Goal: Task Accomplishment & Management: Use online tool/utility

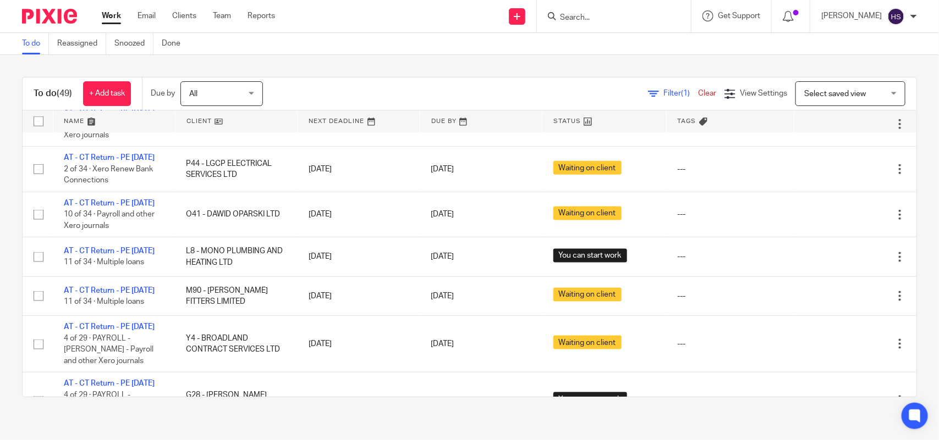
scroll to position [550, 0]
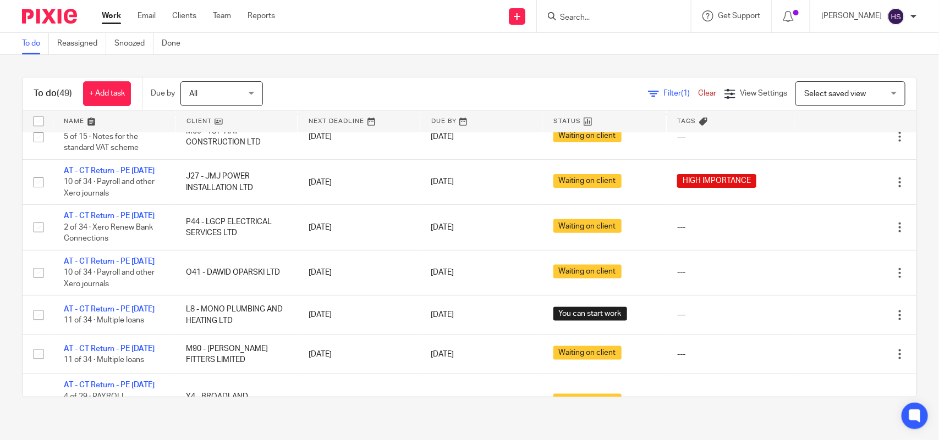
click at [897, 231] on div "To do (49) + Add task Due by All All Today Tomorrow This week Next week This mo…" at bounding box center [469, 237] width 939 height 365
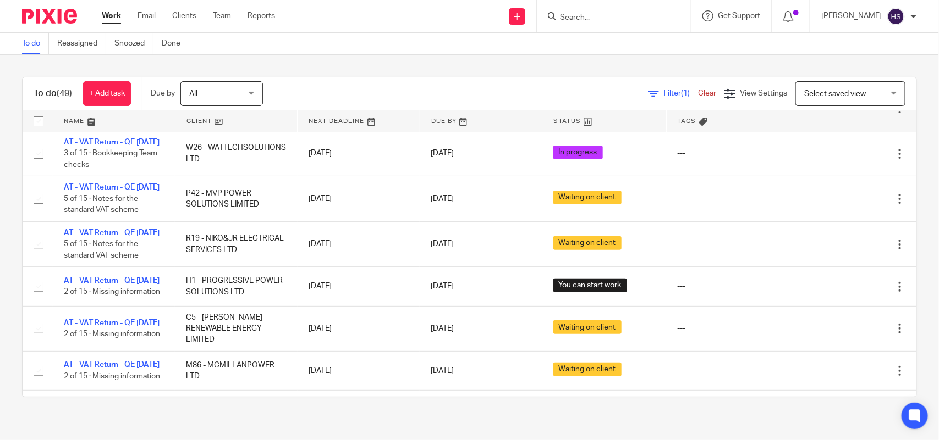
scroll to position [206, 0]
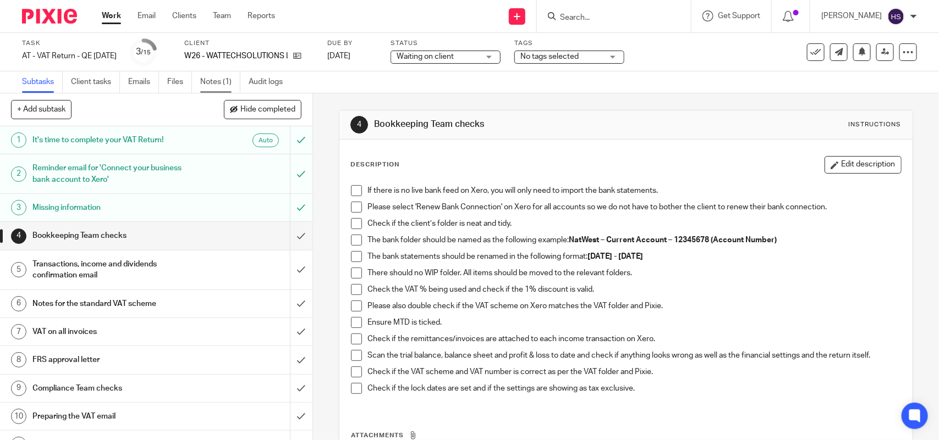
click at [225, 81] on link "Notes (1)" at bounding box center [220, 81] width 40 height 21
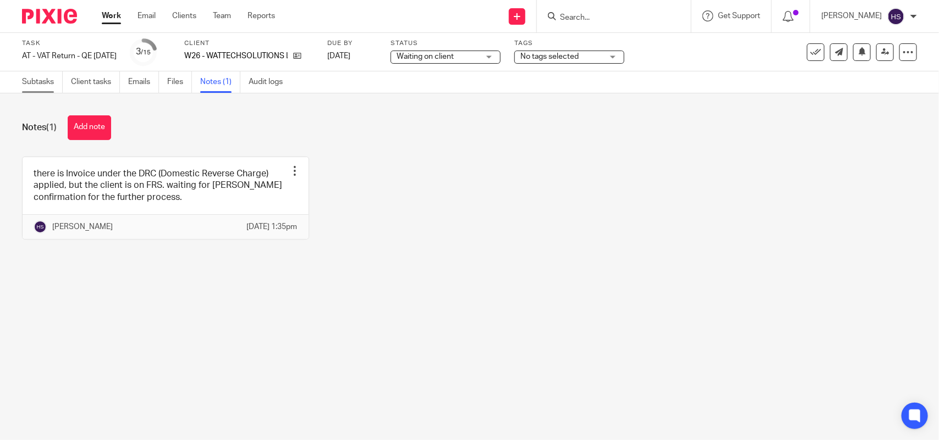
click at [27, 81] on link "Subtasks" at bounding box center [42, 81] width 41 height 21
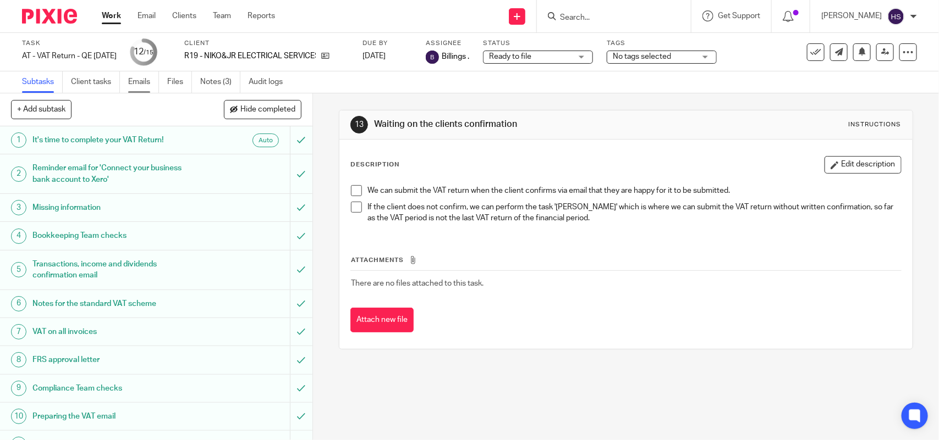
click at [131, 77] on link "Emails" at bounding box center [143, 81] width 31 height 21
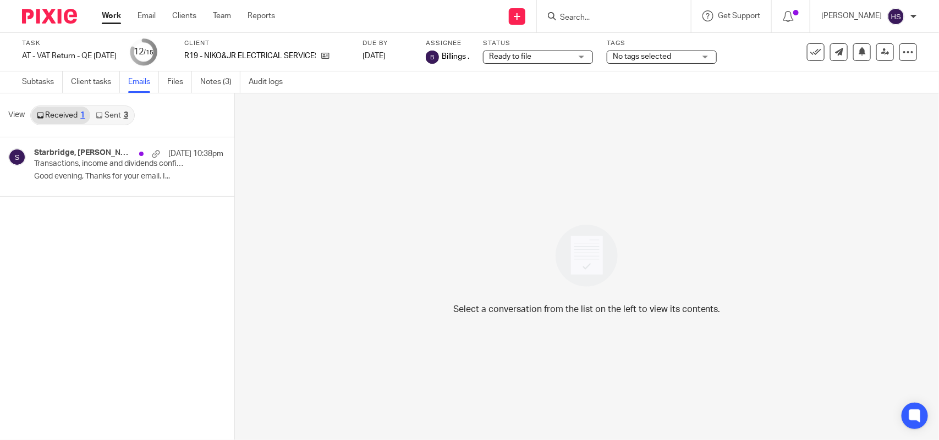
click at [113, 119] on link "Sent 3" at bounding box center [111, 116] width 43 height 18
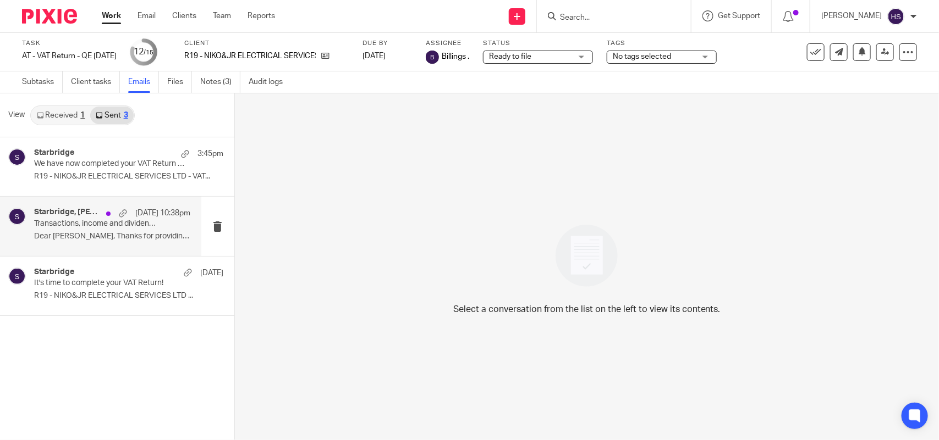
click at [95, 211] on h4 "Starbridge, [PERSON_NAME]" at bounding box center [67, 212] width 67 height 9
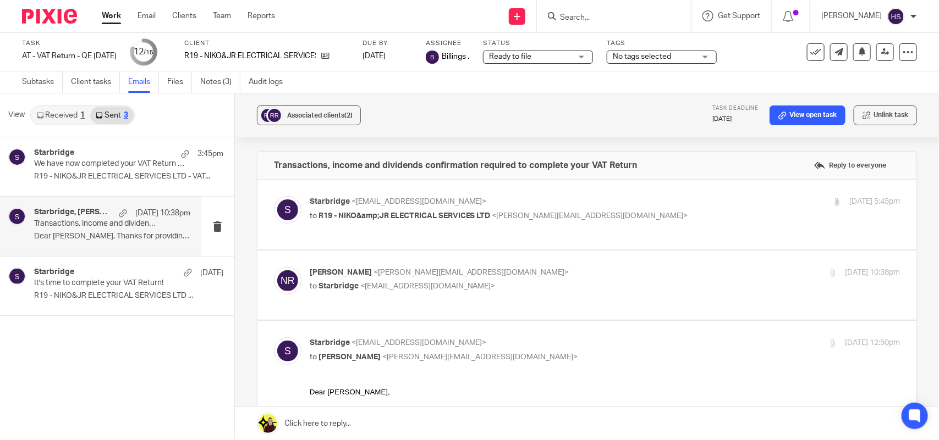
click at [656, 208] on div "Starbridge <info@starbridge.uk> to R19 - NIKO&amp;JR ELECTRICAL SERVICES LTD <n…" at bounding box center [507, 208] width 394 height 25
checkbox input "true"
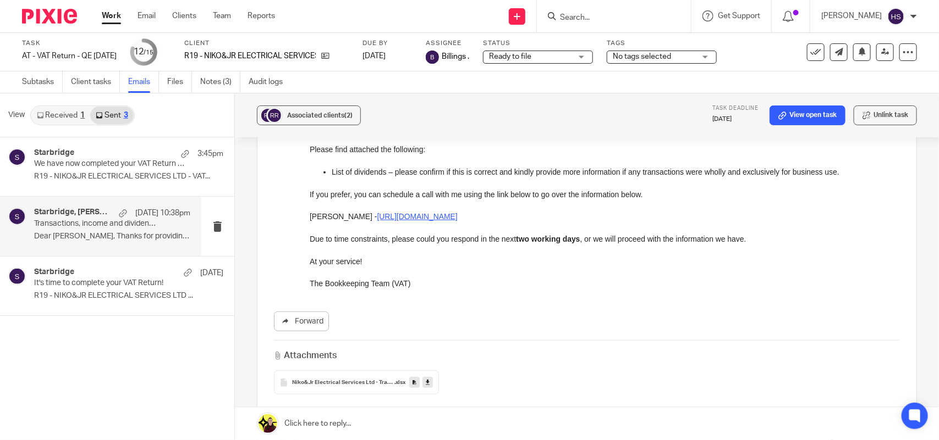
scroll to position [137, 0]
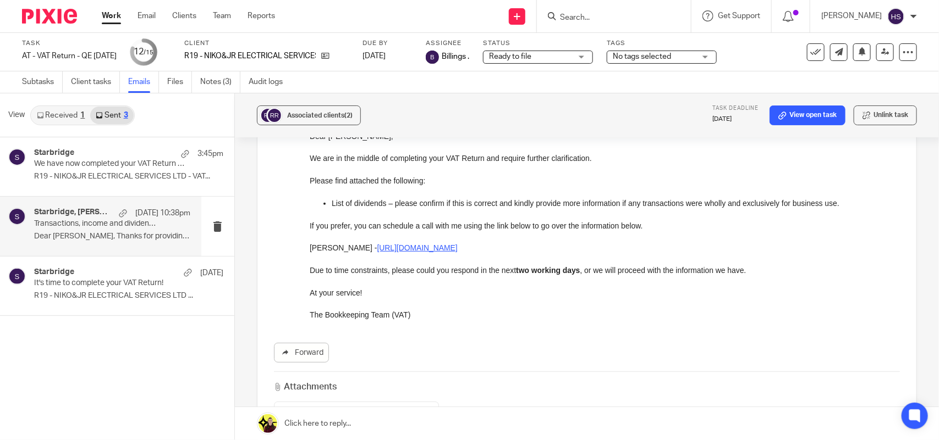
click at [764, 275] on p at bounding box center [604, 280] width 590 height 11
drag, startPoint x: 312, startPoint y: 272, endPoint x: 457, endPoint y: 271, distance: 145.2
click at [457, 271] on p "Due to time constraints, please could you respond in the next two working days …" at bounding box center [604, 269] width 590 height 11
click at [385, 290] on p "At your service!" at bounding box center [604, 292] width 590 height 11
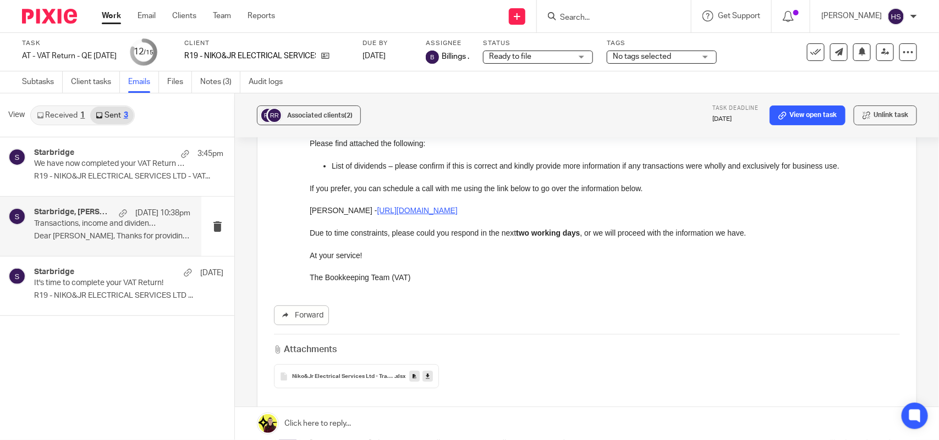
scroll to position [206, 0]
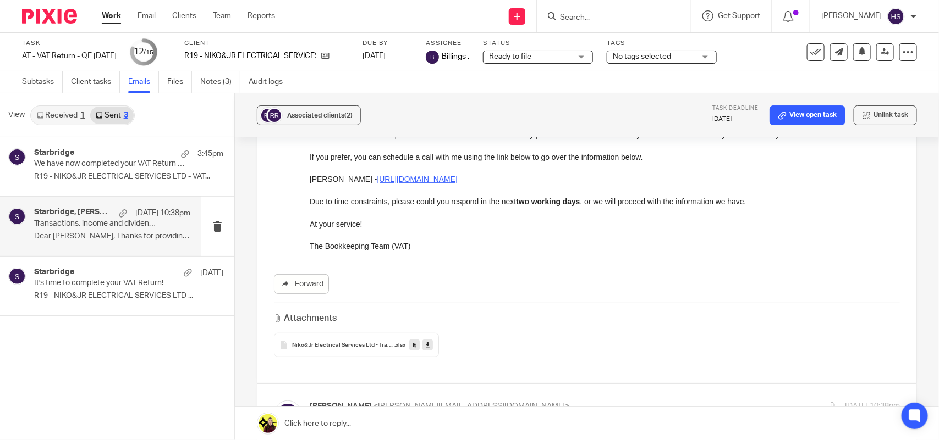
click at [330, 344] on span "Niko&Jr Electrical Services Ltd - Transactions income and dividends confirmation" at bounding box center [343, 346] width 102 height 7
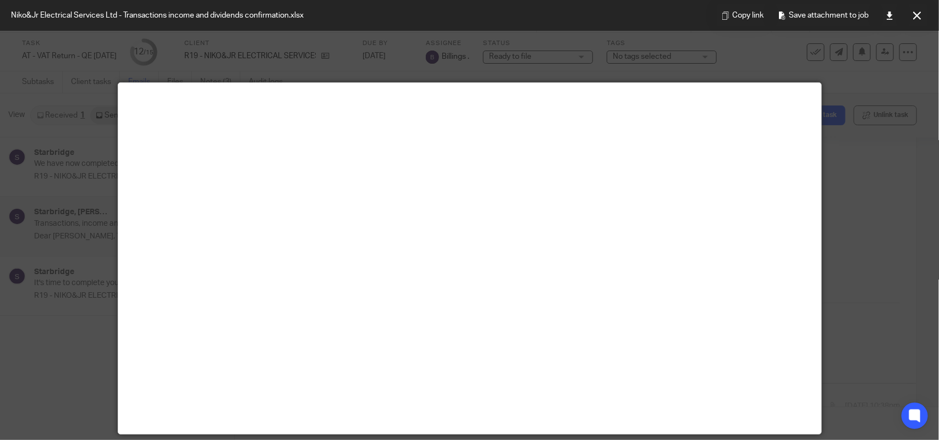
click at [847, 195] on div at bounding box center [469, 220] width 939 height 440
click at [914, 12] on icon at bounding box center [917, 16] width 8 height 8
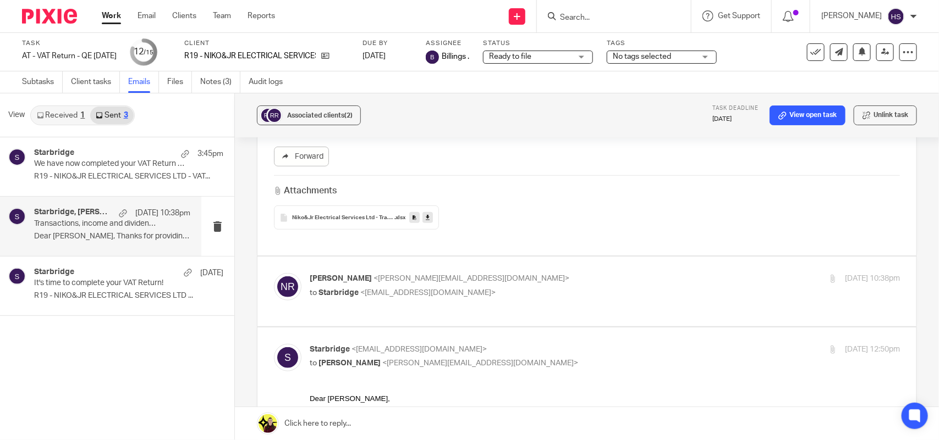
scroll to position [344, 0]
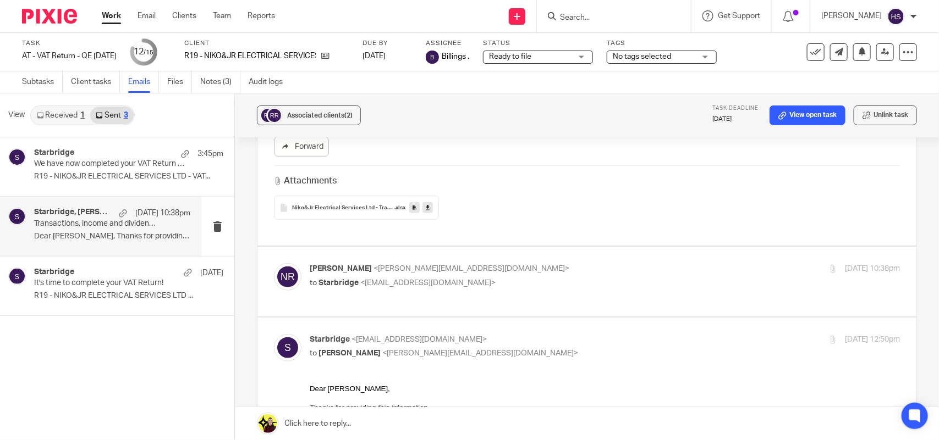
click at [426, 209] on icon at bounding box center [428, 208] width 4 height 8
click at [41, 75] on link "Subtasks" at bounding box center [42, 81] width 41 height 21
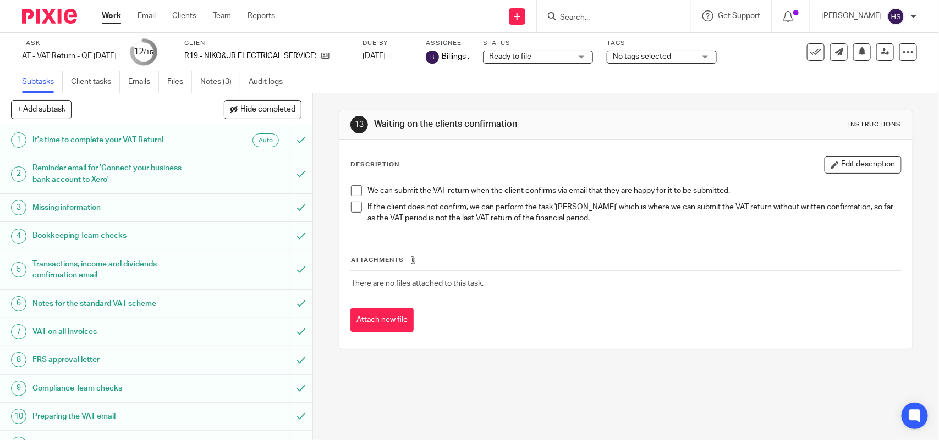
click at [161, 139] on h1 "It's time to complete your VAT Return!" at bounding box center [114, 140] width 164 height 16
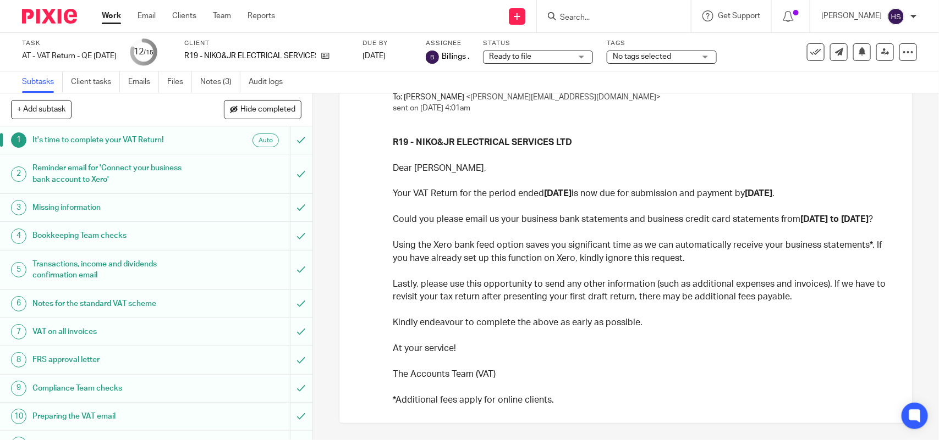
scroll to position [106, 0]
click at [191, 175] on div "Reminder email for 'Connect your business bank account to Xero'" at bounding box center [155, 174] width 246 height 28
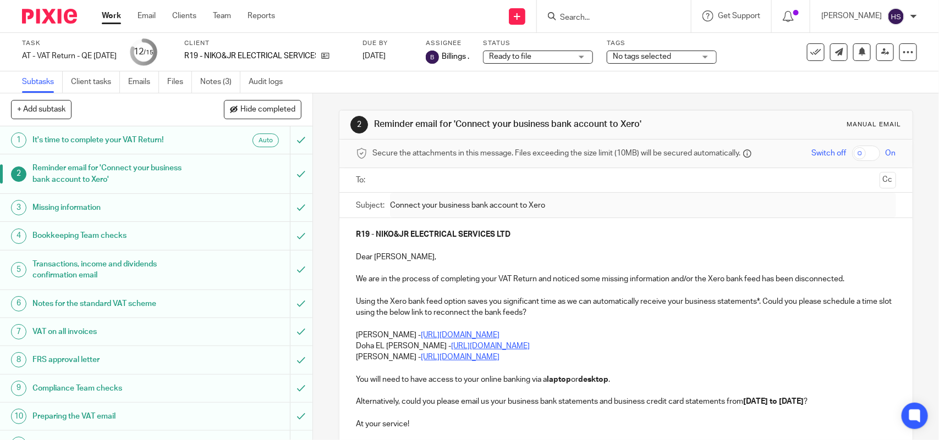
click at [101, 177] on h1 "Reminder email for 'Connect your business bank account to Xero'" at bounding box center [114, 174] width 164 height 28
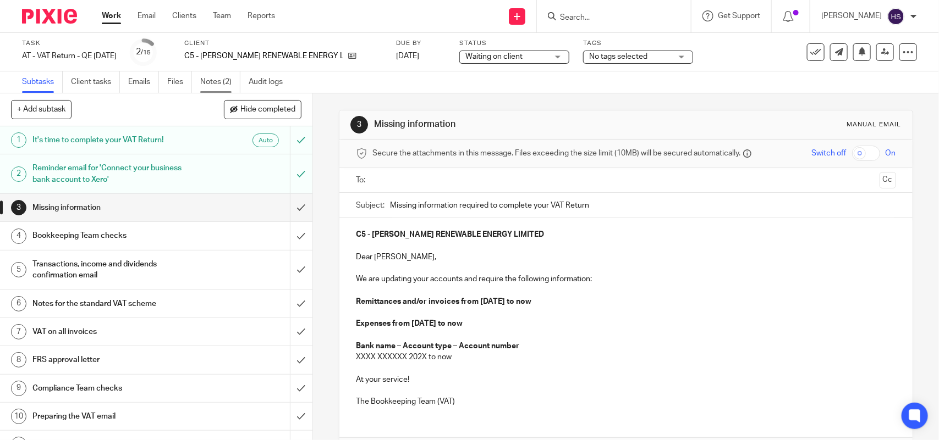
click at [224, 91] on link "Notes (2)" at bounding box center [220, 81] width 40 height 21
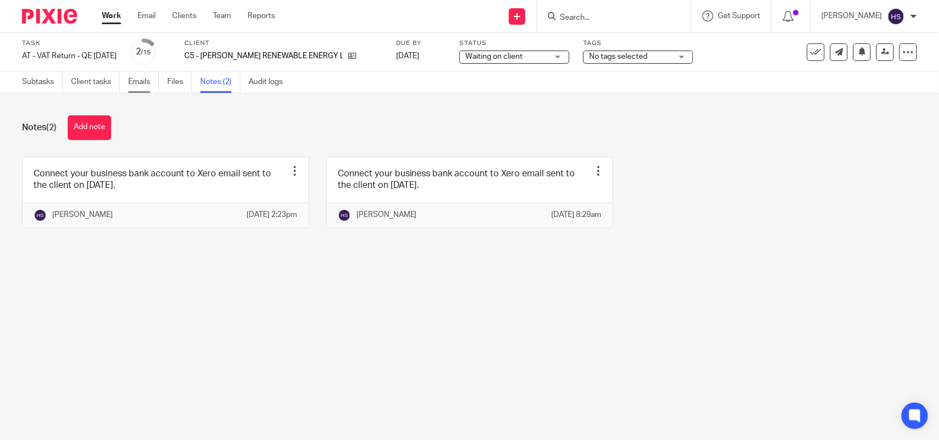
click at [139, 84] on link "Emails" at bounding box center [143, 81] width 31 height 21
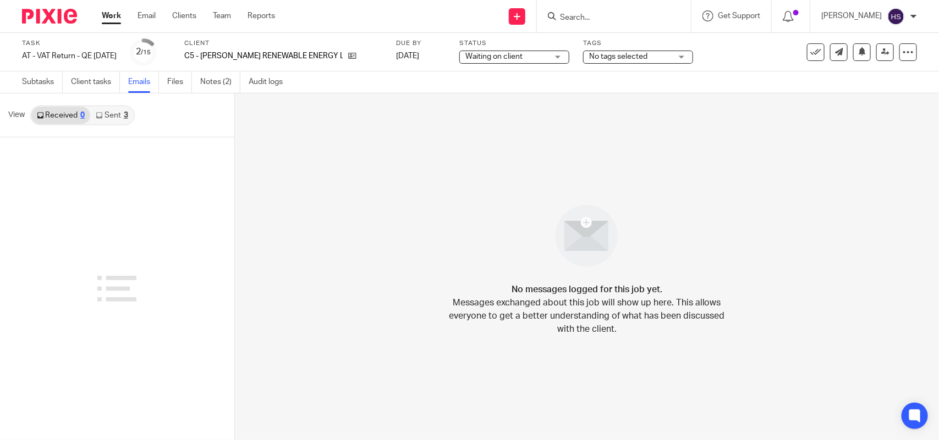
click at [105, 118] on link "Sent 3" at bounding box center [111, 116] width 43 height 18
